Goal: Task Accomplishment & Management: Manage account settings

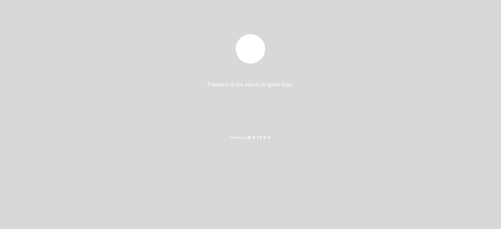
select select "es"
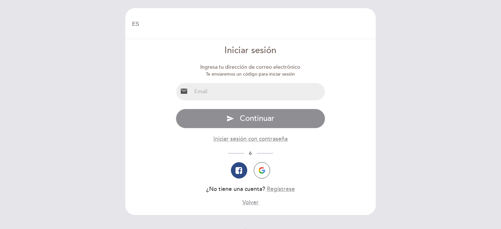
click at [254, 86] on input "email" at bounding box center [258, 91] width 133 height 17
type input "[EMAIL_ADDRESS][DOMAIN_NAME]"
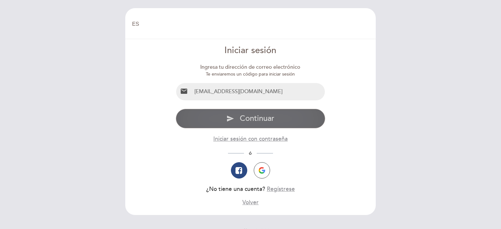
click at [248, 120] on span "Continuar" at bounding box center [257, 118] width 35 height 9
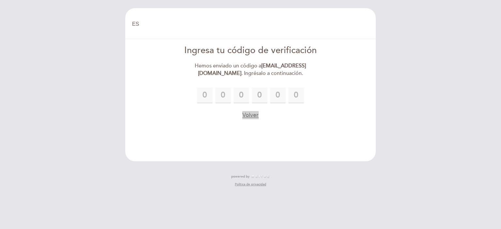
click at [248, 118] on button "Volver" at bounding box center [250, 115] width 16 height 8
